Goal: Navigation & Orientation: Locate item on page

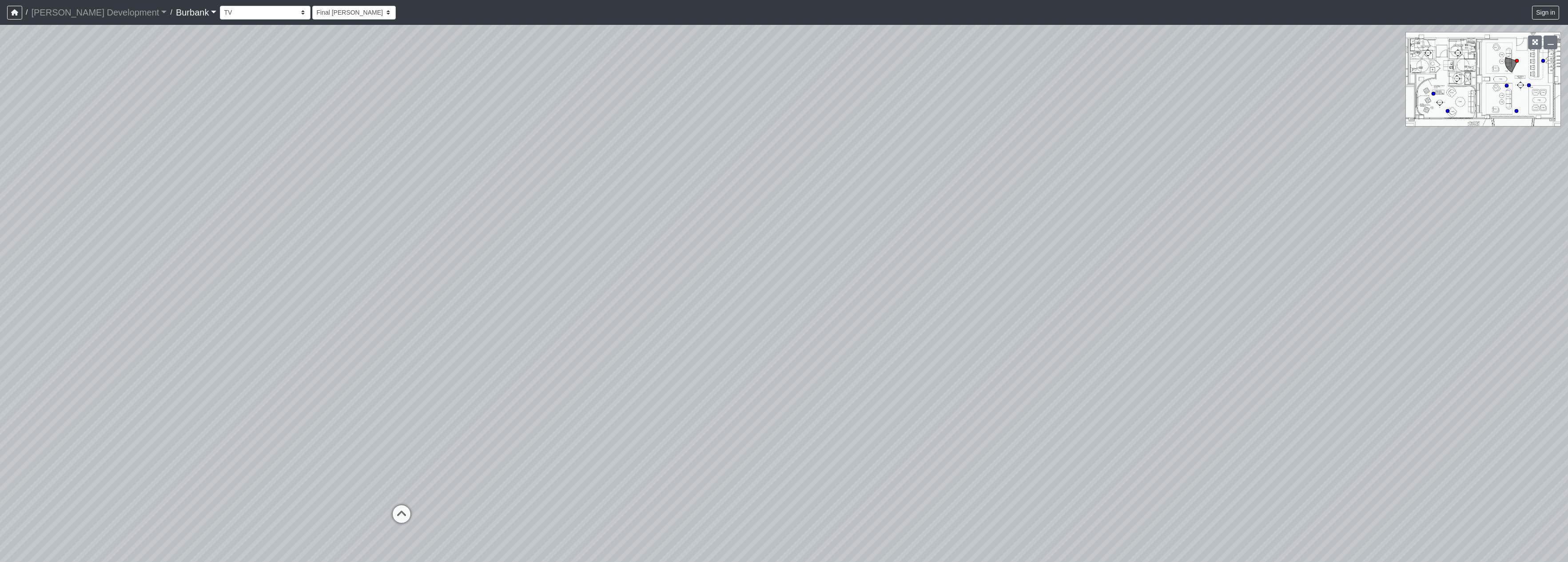
select select "qDsJxgj1MK6rxco6AUhagE"
drag, startPoint x: 859, startPoint y: 195, endPoint x: 868, endPoint y: 173, distance: 23.8
click at [328, 203] on div "Loading... Seating Loading... Table Loading... Counter" at bounding box center [784, 293] width 1568 height 537
drag, startPoint x: 1004, startPoint y: 199, endPoint x: 382, endPoint y: 203, distance: 622.0
click at [366, 209] on div "Loading... Seating Loading... Table Loading... Counter" at bounding box center [784, 293] width 1568 height 537
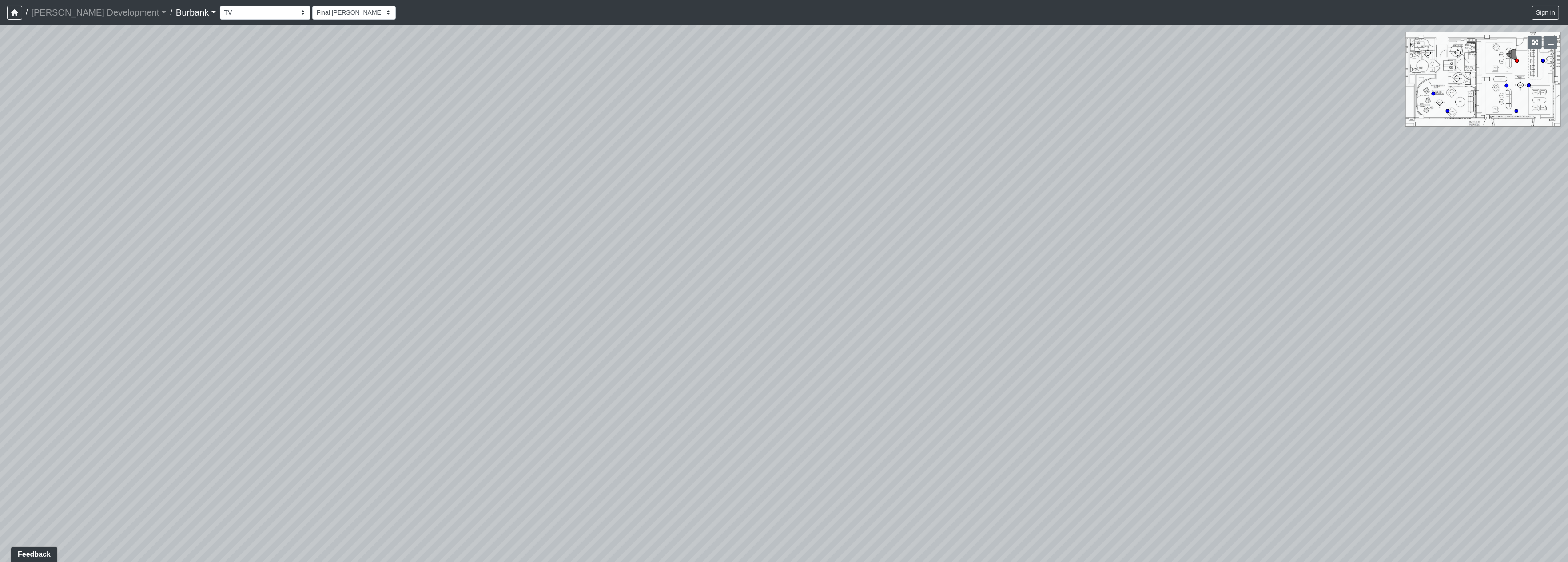
drag, startPoint x: 795, startPoint y: 295, endPoint x: 759, endPoint y: 252, distance: 56.1
click at [372, 296] on div "Loading... Seating Loading... Table Loading... Counter" at bounding box center [784, 293] width 1568 height 537
drag, startPoint x: 1085, startPoint y: 314, endPoint x: 525, endPoint y: 223, distance: 567.3
click at [385, 255] on div "Loading... Seating Loading... Table Loading... Counter" at bounding box center [784, 293] width 1568 height 537
drag, startPoint x: 993, startPoint y: 339, endPoint x: 627, endPoint y: 231, distance: 381.6
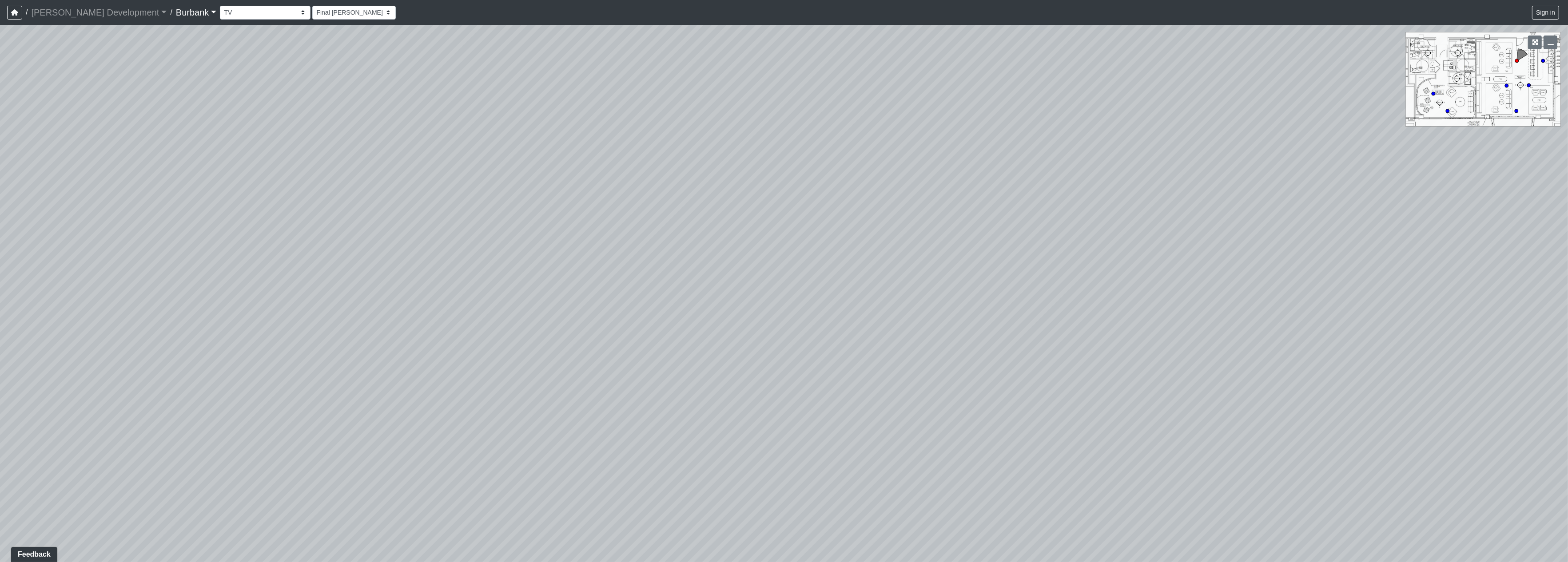
click at [573, 245] on div "Loading... Seating Loading... Table Loading... Counter" at bounding box center [784, 293] width 1568 height 537
drag, startPoint x: 1219, startPoint y: 352, endPoint x: 579, endPoint y: 252, distance: 647.8
click at [579, 252] on div "Loading... Seating Loading... Table Loading... Counter" at bounding box center [784, 293] width 1568 height 537
drag, startPoint x: 1196, startPoint y: 309, endPoint x: 811, endPoint y: 349, distance: 387.1
click at [811, 350] on div "Loading... Seating Loading... Table Loading... Counter" at bounding box center [784, 293] width 1568 height 537
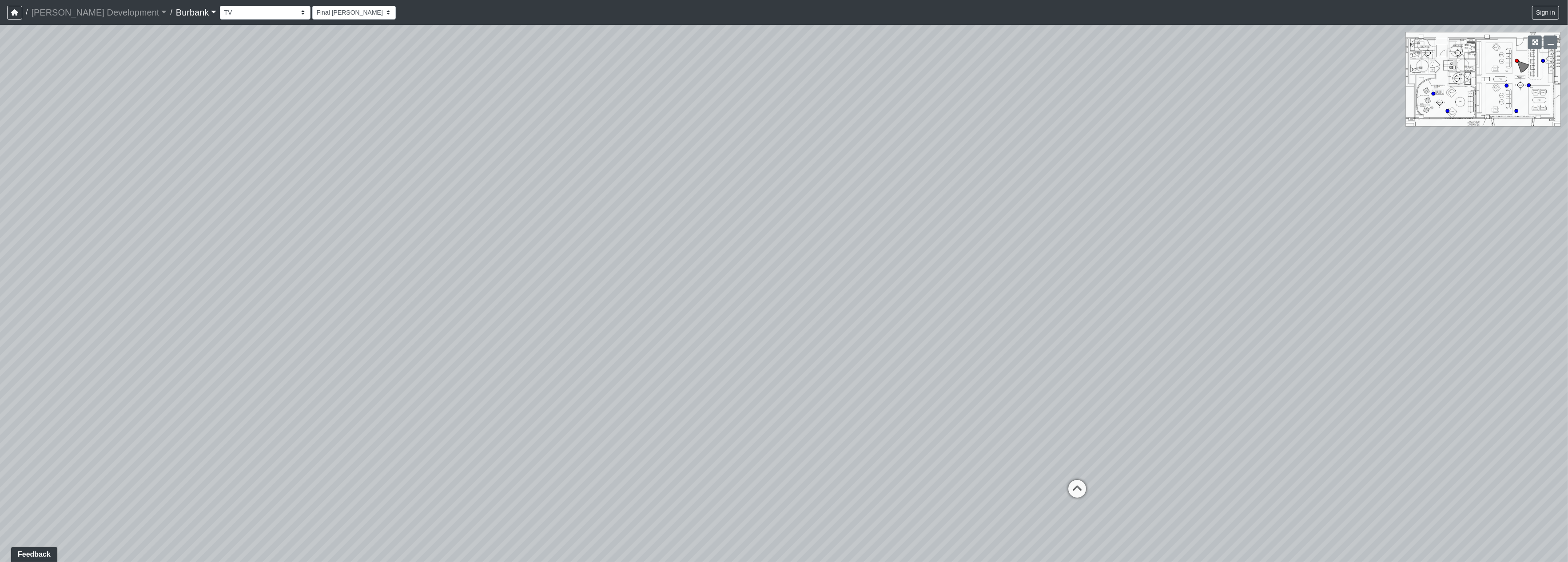
drag, startPoint x: 1276, startPoint y: 323, endPoint x: 878, endPoint y: 322, distance: 398.0
click at [727, 353] on div "Loading... Seating Loading... Table Loading... Counter" at bounding box center [784, 293] width 1568 height 537
drag, startPoint x: 1123, startPoint y: 318, endPoint x: 713, endPoint y: 361, distance: 412.2
click at [709, 364] on div "Loading... Seating Loading... Table Loading... Counter" at bounding box center [784, 293] width 1568 height 537
drag, startPoint x: 901, startPoint y: 313, endPoint x: 673, endPoint y: 319, distance: 228.1
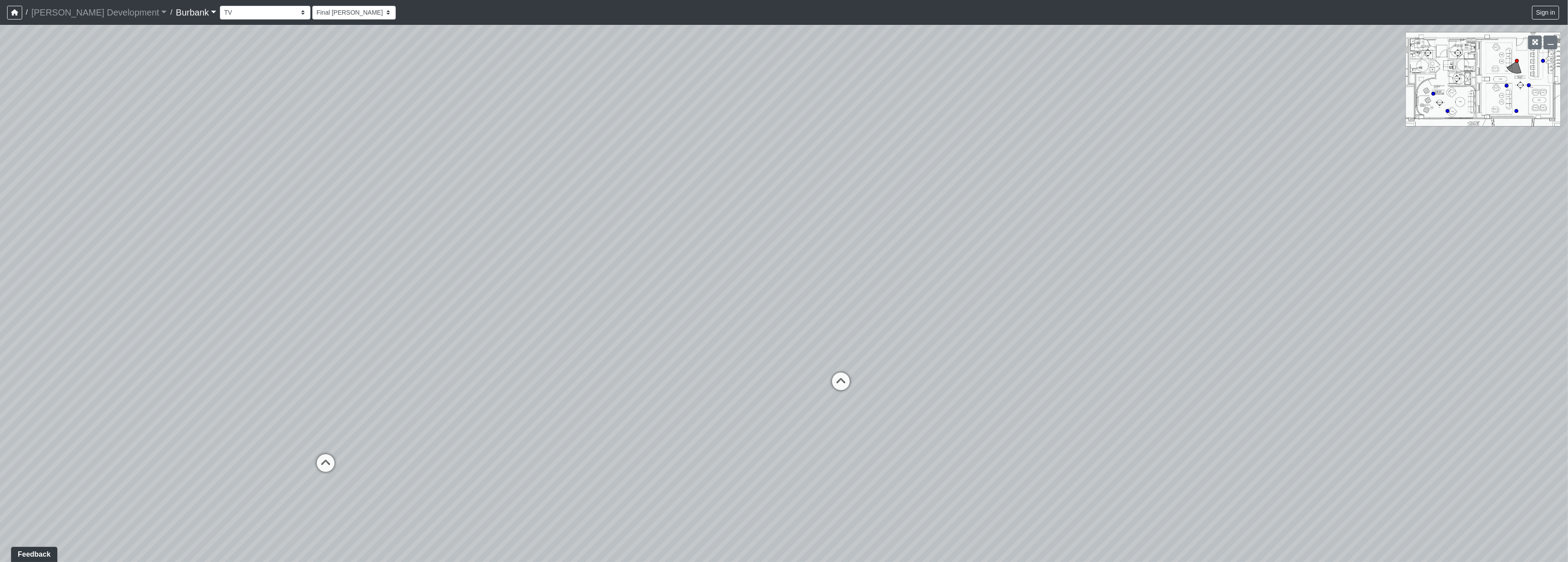
click at [446, 291] on div "Loading... Seating Loading... Table Loading... Counter" at bounding box center [784, 293] width 1568 height 537
drag, startPoint x: 457, startPoint y: 352, endPoint x: 445, endPoint y: 352, distance: 12.0
click at [445, 352] on div "Loading... Seating Loading... Table Loading... Counter" at bounding box center [784, 293] width 1568 height 537
drag, startPoint x: 686, startPoint y: 326, endPoint x: 606, endPoint y: 271, distance: 97.1
click at [374, 280] on div "Loading... Seating Loading... Table Loading... Counter" at bounding box center [784, 293] width 1568 height 537
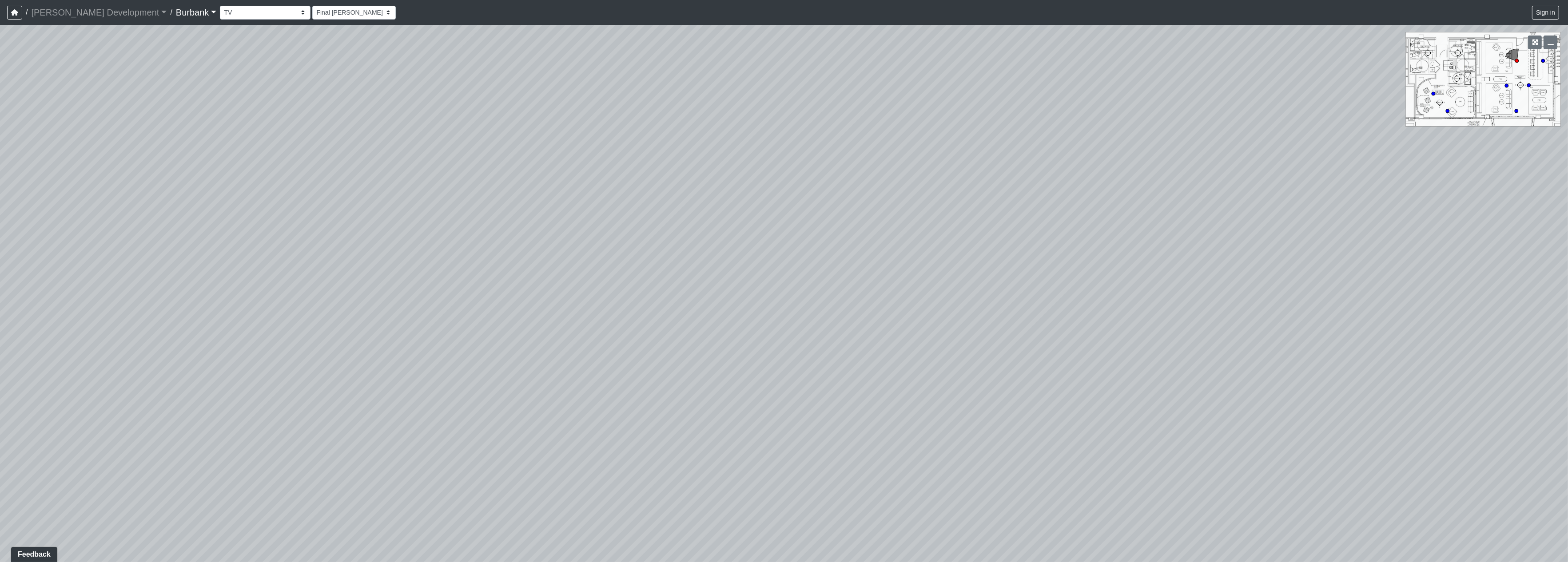
drag, startPoint x: 1018, startPoint y: 281, endPoint x: 399, endPoint y: 220, distance: 622.0
click at [399, 220] on div "Loading... Seating Loading... Table Loading... Counter" at bounding box center [784, 293] width 1568 height 537
drag, startPoint x: 1071, startPoint y: 267, endPoint x: 388, endPoint y: 269, distance: 683.0
click at [388, 269] on div "Loading... Seating Loading... Table Loading... Counter" at bounding box center [784, 293] width 1568 height 537
drag, startPoint x: 516, startPoint y: 271, endPoint x: 508, endPoint y: 344, distance: 73.4
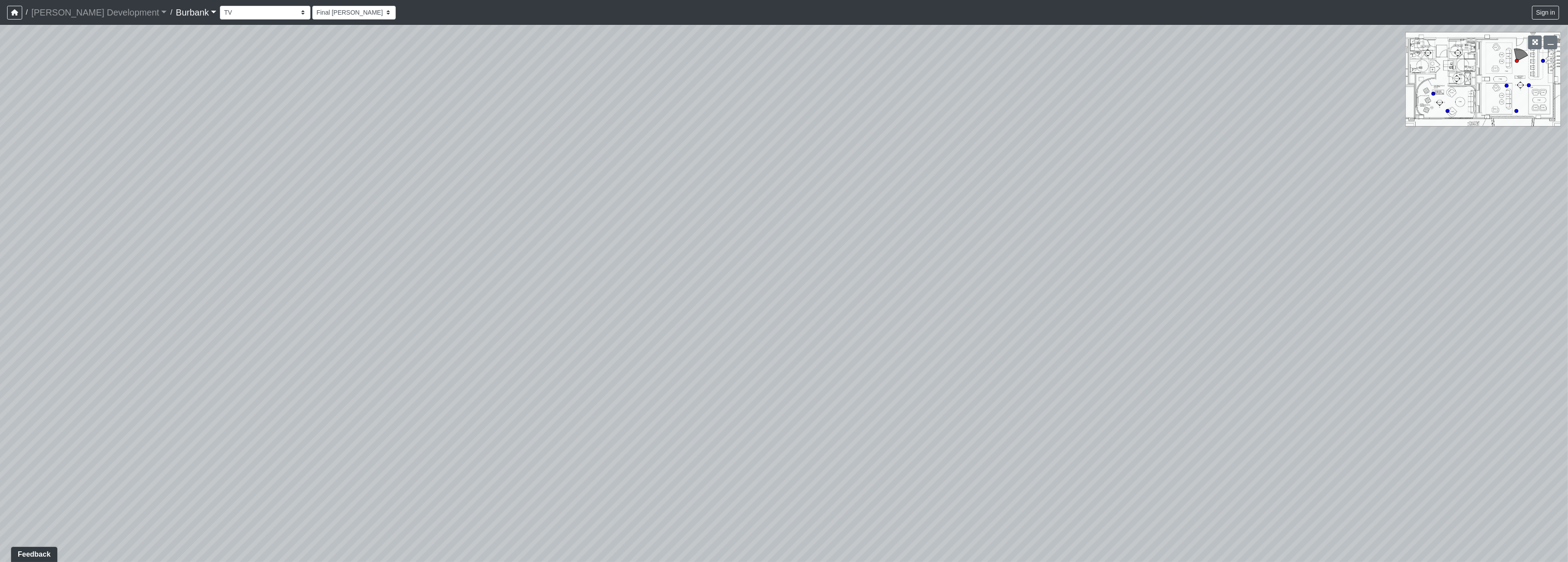
click at [509, 347] on div "Loading... Seating Loading... Table Loading... Counter" at bounding box center [784, 293] width 1568 height 537
drag, startPoint x: 813, startPoint y: 302, endPoint x: 417, endPoint y: 218, distance: 404.8
click at [417, 218] on div "Loading... Seating Loading... Table Loading... Counter" at bounding box center [784, 293] width 1568 height 537
drag, startPoint x: 866, startPoint y: 495, endPoint x: 820, endPoint y: 490, distance: 46.3
click at [818, 509] on div "Loading... Seating Loading... Table Loading... Counter" at bounding box center [784, 293] width 1568 height 537
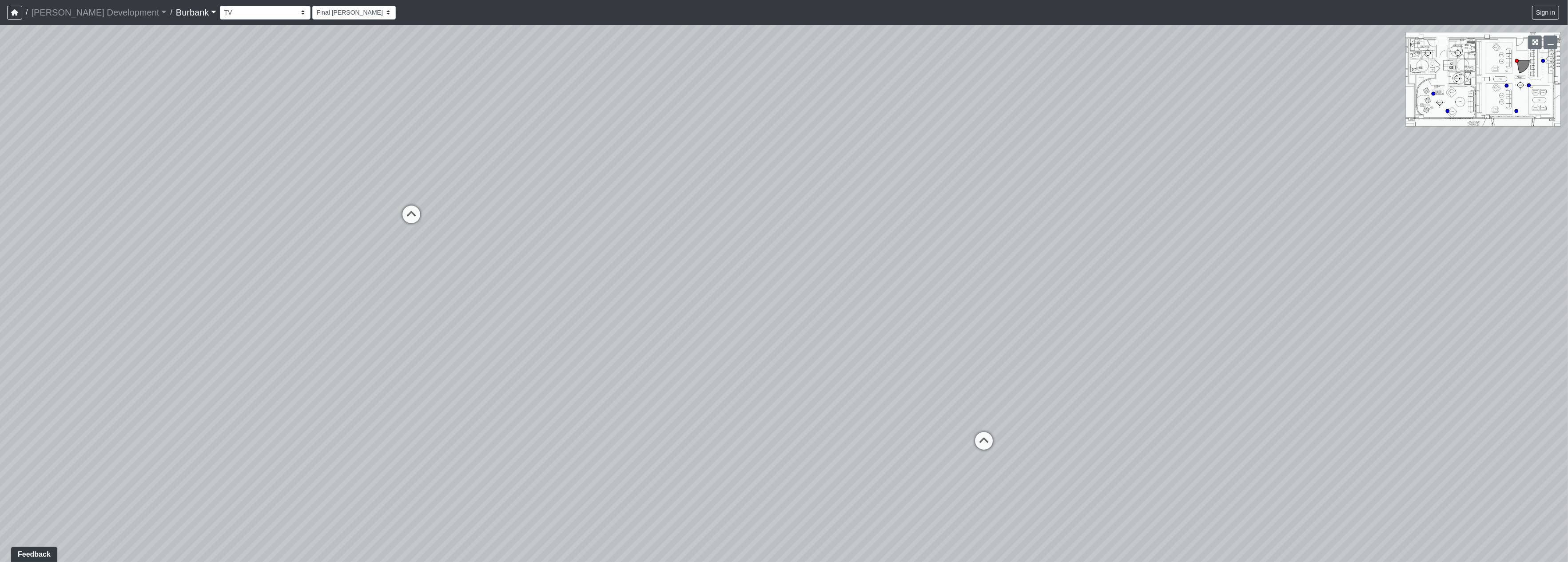
drag, startPoint x: 1301, startPoint y: 336, endPoint x: 704, endPoint y: 310, distance: 597.6
click at [684, 314] on div "Loading... Seating Loading... Table Loading... Counter" at bounding box center [784, 293] width 1568 height 537
drag, startPoint x: 1283, startPoint y: 349, endPoint x: 1002, endPoint y: 395, distance: 284.7
click at [1002, 395] on div "Loading... Seating Loading... Table Loading... Counter" at bounding box center [784, 293] width 1568 height 537
drag, startPoint x: 529, startPoint y: 387, endPoint x: 987, endPoint y: 203, distance: 493.6
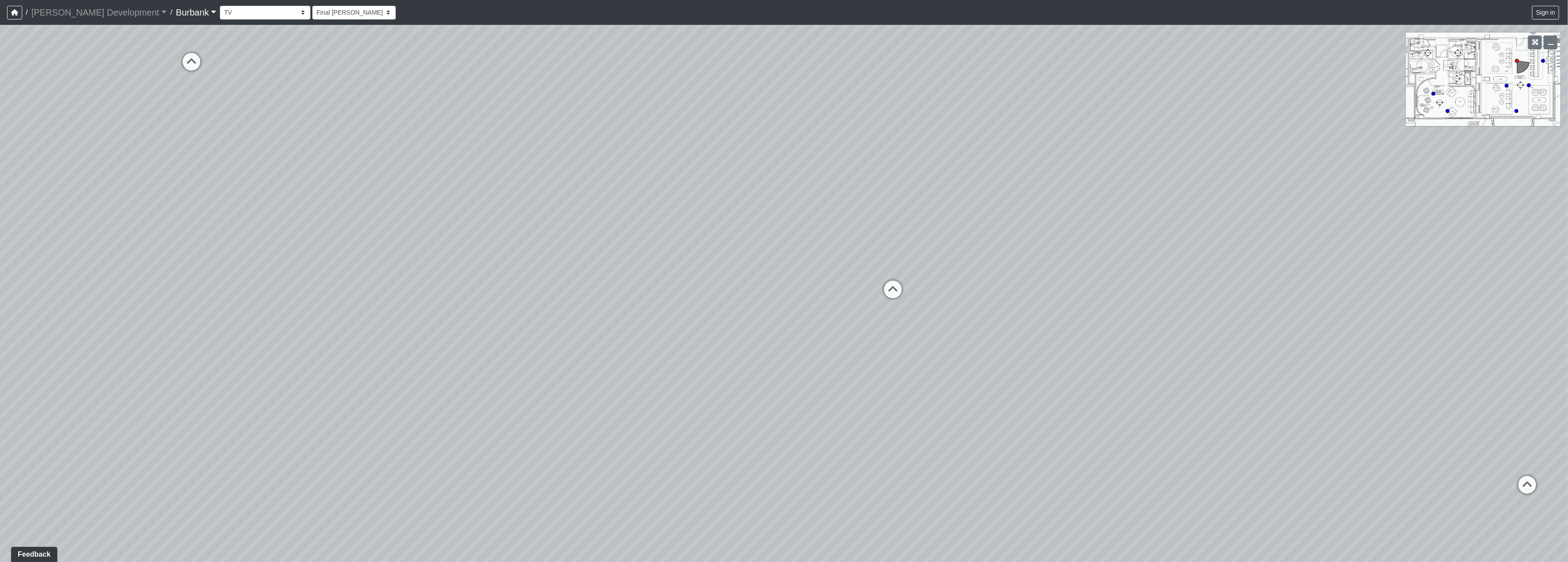
click at [1064, 198] on div "Loading... Seating Loading... Table Loading... Counter" at bounding box center [784, 293] width 1568 height 537
drag, startPoint x: 1004, startPoint y: 328, endPoint x: 999, endPoint y: 437, distance: 109.1
click at [1001, 439] on div "Loading... Seating Loading... Table Loading... Counter" at bounding box center [784, 293] width 1568 height 537
drag, startPoint x: 683, startPoint y: 369, endPoint x: 1207, endPoint y: 186, distance: 555.0
click at [1239, 167] on div "Loading... Seating Loading... Table Loading... Counter" at bounding box center [784, 293] width 1568 height 537
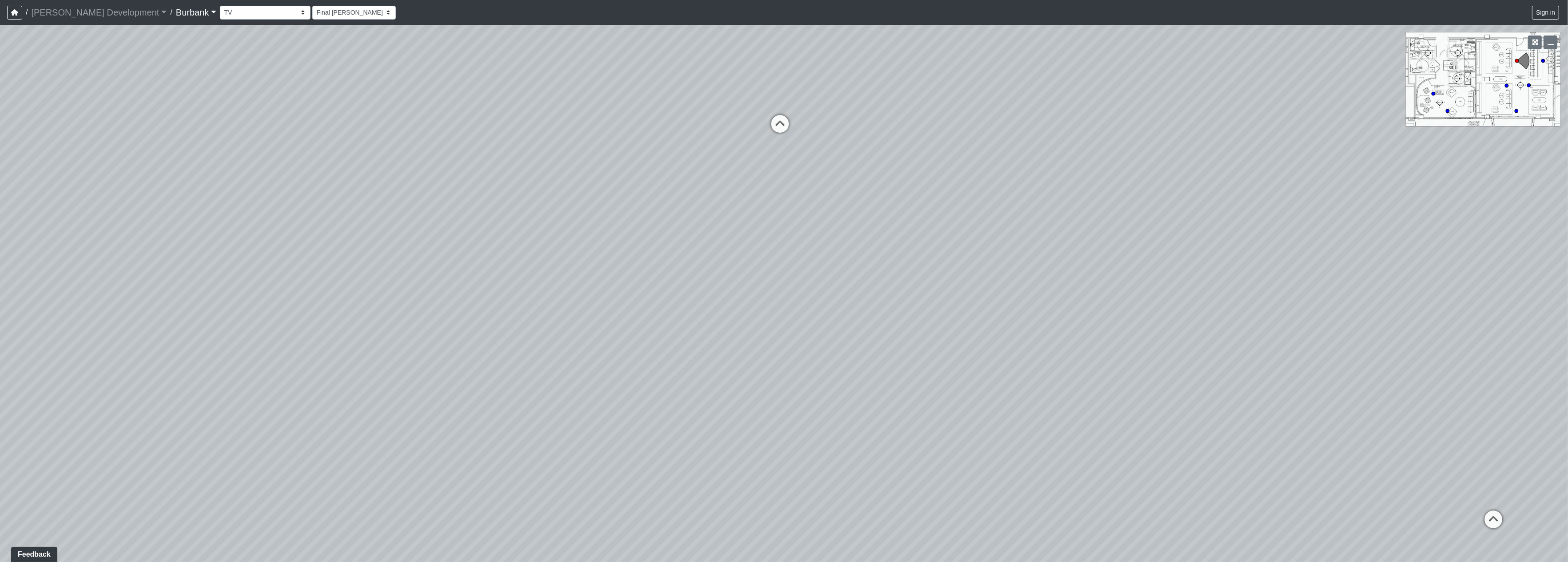
drag, startPoint x: 944, startPoint y: 290, endPoint x: 963, endPoint y: 355, distance: 67.7
click at [1081, 418] on div "Loading... Seating Loading... Table Loading... Counter" at bounding box center [784, 293] width 1568 height 537
drag, startPoint x: 771, startPoint y: 291, endPoint x: 783, endPoint y: 295, distance: 12.6
click at [797, 334] on div "Loading... Seating Loading... Table Loading... Counter" at bounding box center [784, 293] width 1568 height 537
